Goal: Task Accomplishment & Management: Use online tool/utility

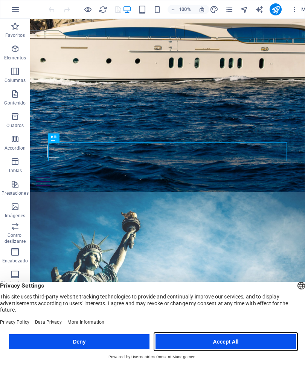
click at [261, 343] on button "Accept All" at bounding box center [225, 342] width 140 height 15
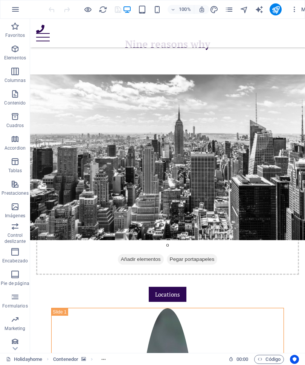
scroll to position [699, 0]
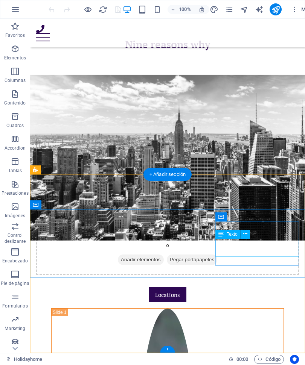
click at [245, 235] on icon at bounding box center [245, 234] width 4 height 8
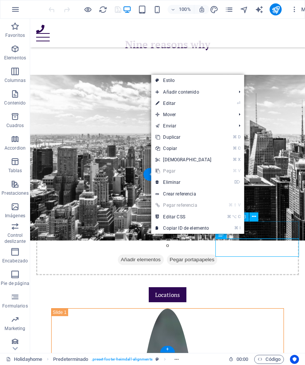
click at [186, 102] on link "⏎ Editar" at bounding box center [183, 103] width 65 height 11
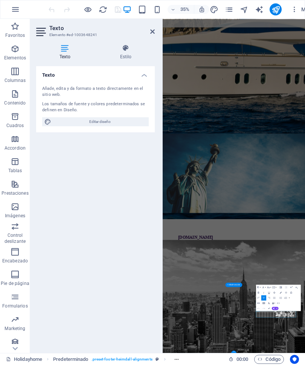
scroll to position [790, 0]
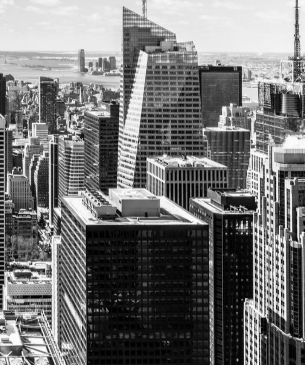
scroll to position [785, 0]
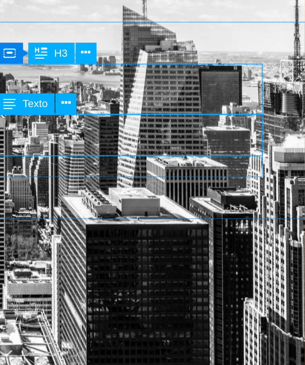
click at [231, 266] on icon at bounding box center [232, 269] width 3 height 6
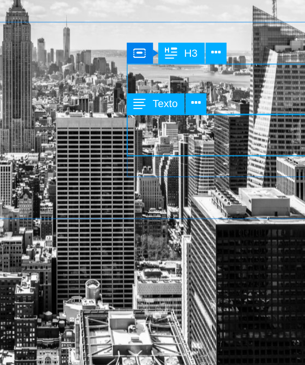
click at [231, 266] on icon at bounding box center [232, 269] width 3 height 6
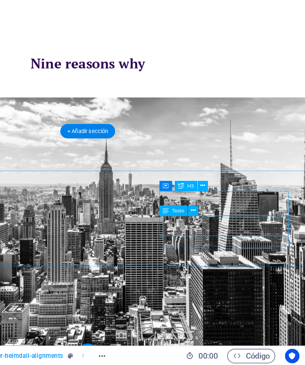
click at [231, 266] on icon at bounding box center [232, 269] width 3 height 6
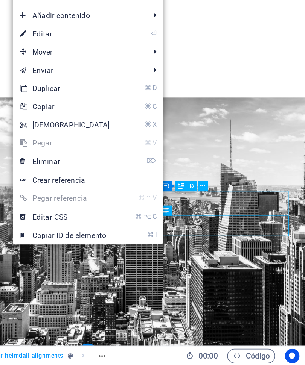
click at [121, 154] on link "⏎ Editar" at bounding box center [153, 159] width 65 height 11
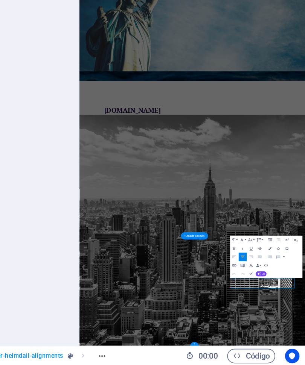
scroll to position [790, 0]
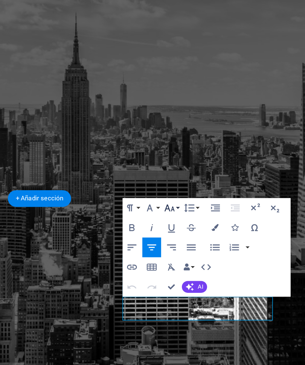
click at [267, 286] on icon "button" at bounding box center [268, 287] width 3 height 3
